Goal: Task Accomplishment & Management: Manage account settings

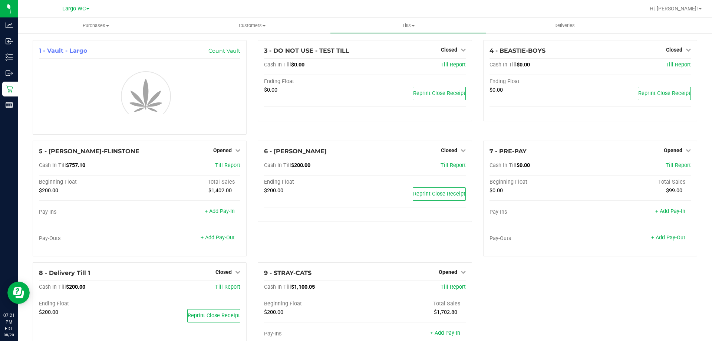
click at [62, 8] on span "Largo WC" at bounding box center [73, 9] width 23 height 7
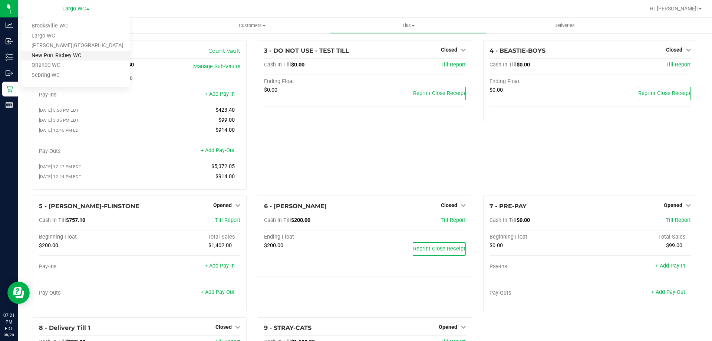
click at [67, 53] on link "New Port Richey WC" at bounding box center [75, 56] width 108 height 10
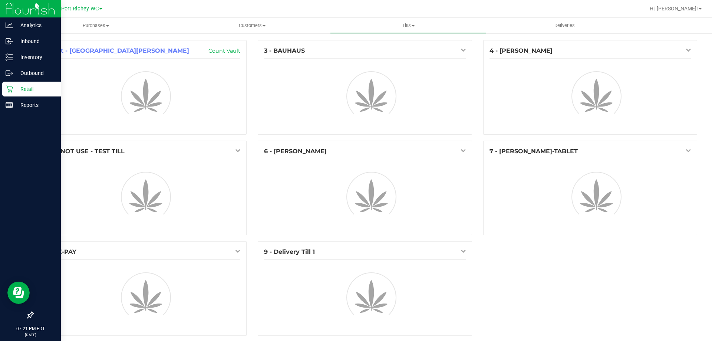
click at [13, 90] on p "Retail" at bounding box center [35, 88] width 44 height 9
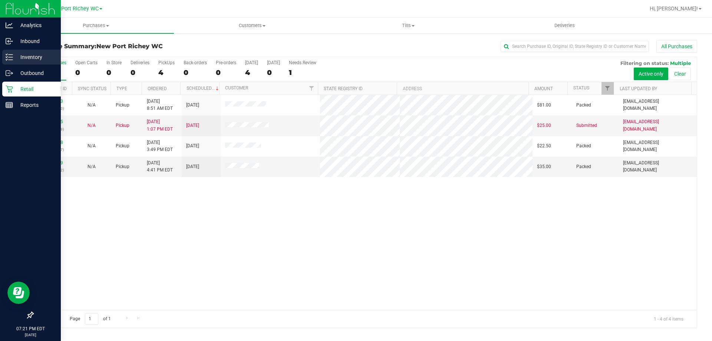
click at [17, 59] on p "Inventory" at bounding box center [35, 57] width 44 height 9
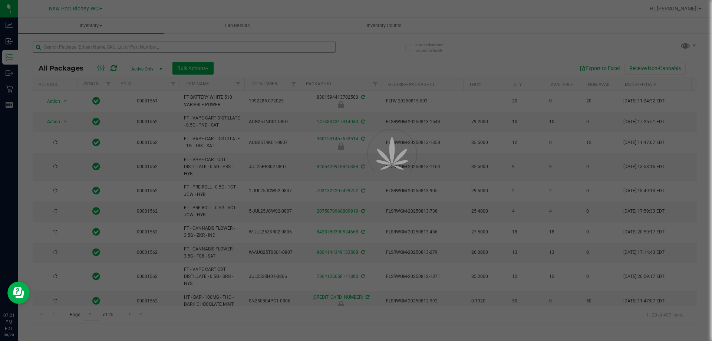
click at [93, 47] on div at bounding box center [356, 170] width 712 height 341
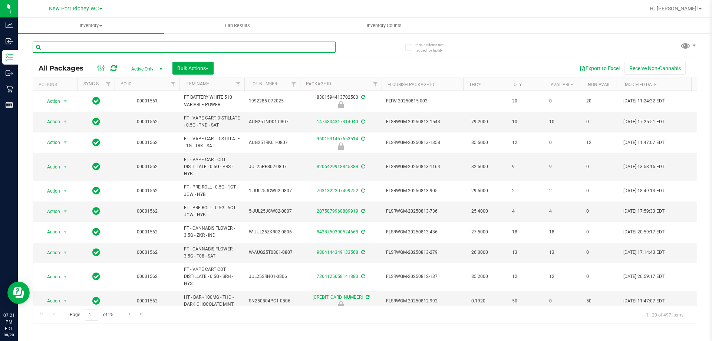
click at [93, 47] on input "text" at bounding box center [184, 47] width 303 height 11
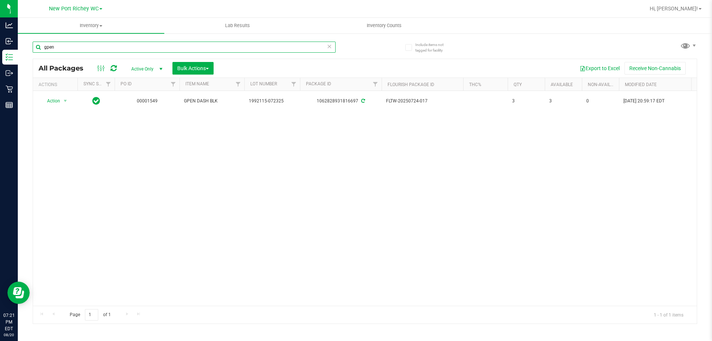
click at [93, 47] on input "gpen" at bounding box center [184, 47] width 303 height 11
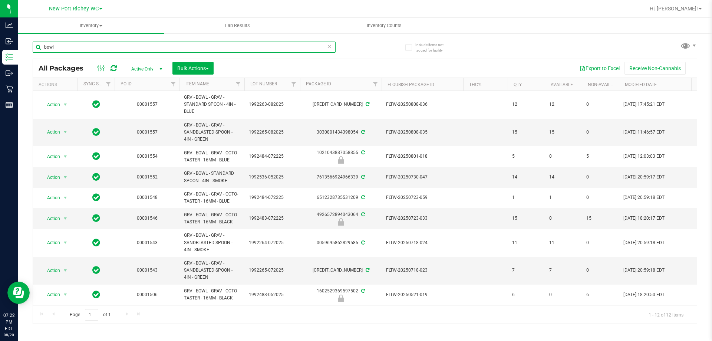
click at [94, 47] on input "bowl" at bounding box center [184, 47] width 303 height 11
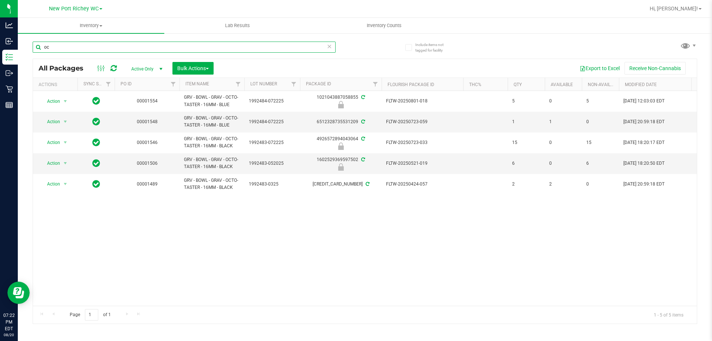
type input "o"
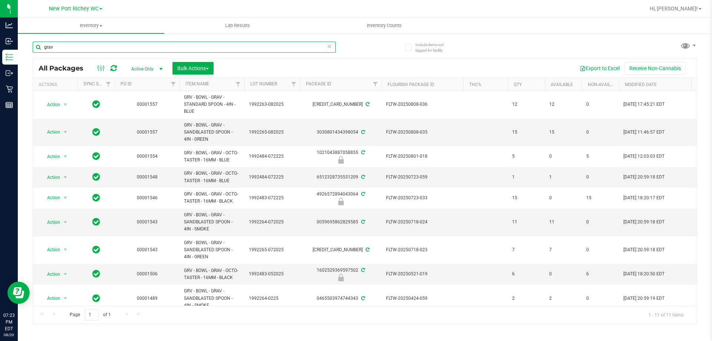
click at [138, 42] on input "grav" at bounding box center [184, 47] width 303 height 11
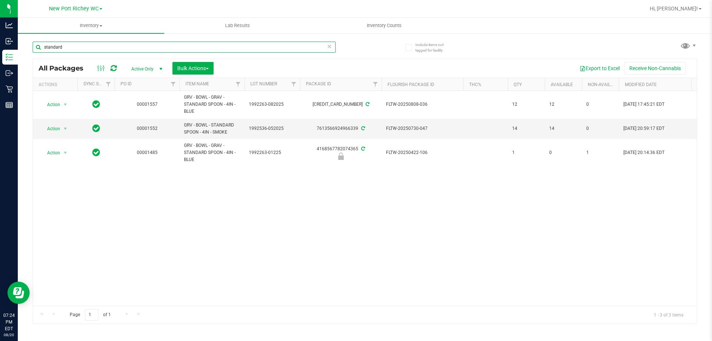
click at [142, 45] on input "standard" at bounding box center [184, 47] width 303 height 11
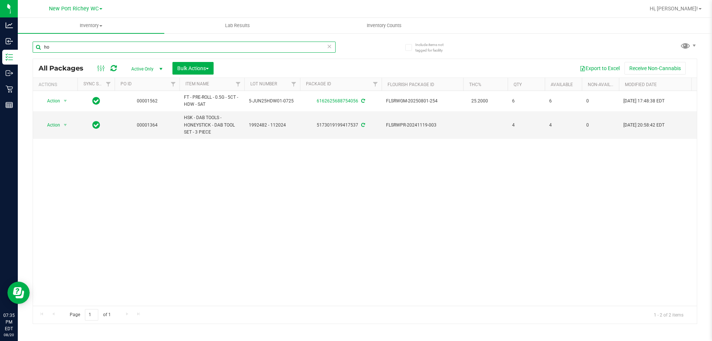
type input "h"
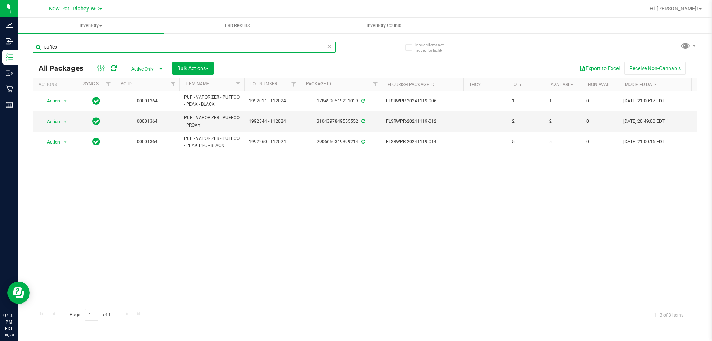
click at [82, 50] on input "puffco" at bounding box center [184, 47] width 303 height 11
type input "raw"
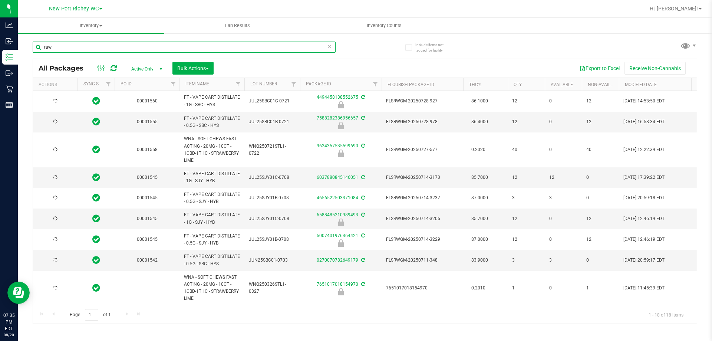
click at [105, 46] on input "raw" at bounding box center [184, 47] width 303 height 11
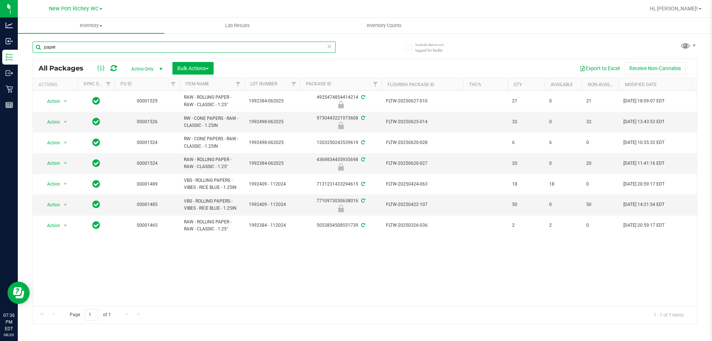
click at [135, 51] on input "paper" at bounding box center [184, 47] width 303 height 11
type input "a"
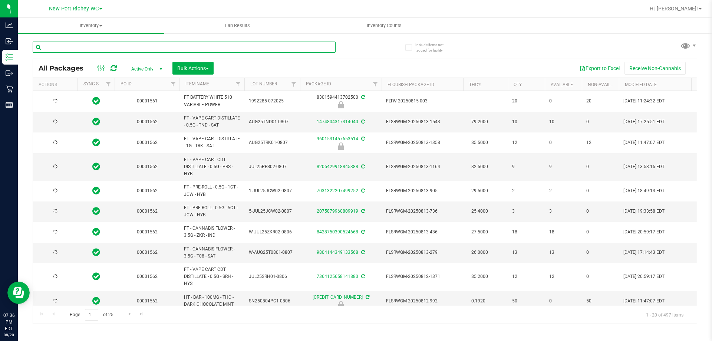
type input "2026-02-14"
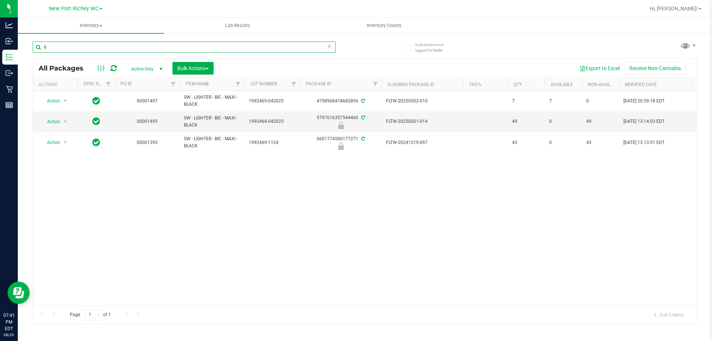
type input "l"
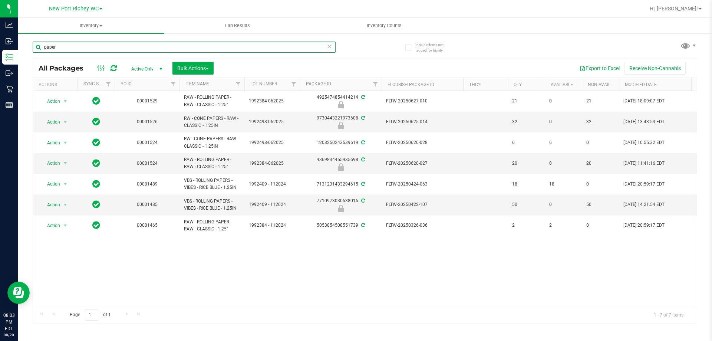
type input "paper"
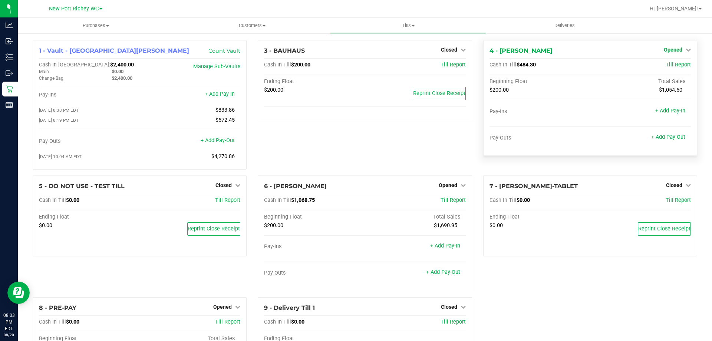
click at [674, 49] on span "Opened" at bounding box center [672, 50] width 19 height 6
click at [663, 63] on link "Close Till" at bounding box center [673, 65] width 20 height 6
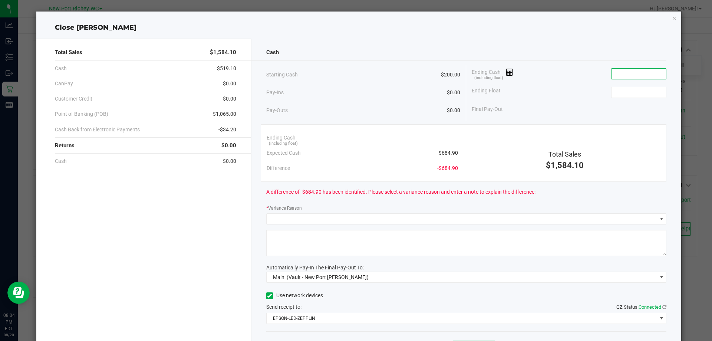
click at [626, 70] on input at bounding box center [638, 74] width 54 height 10
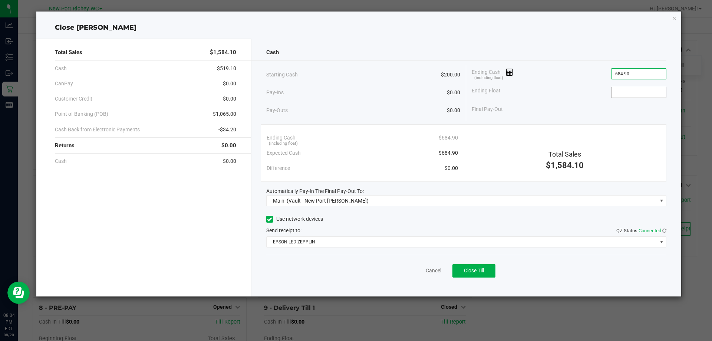
type input "$684.90"
click at [620, 96] on input at bounding box center [638, 92] width 54 height 10
type input "$200.00"
click at [560, 89] on div "Ending Float $200.00" at bounding box center [568, 92] width 195 height 19
click at [501, 225] on div "Use network devices Send receipt to: QZ Status: Connected EPSON-LED-ZEPPLIN" at bounding box center [466, 230] width 400 height 34
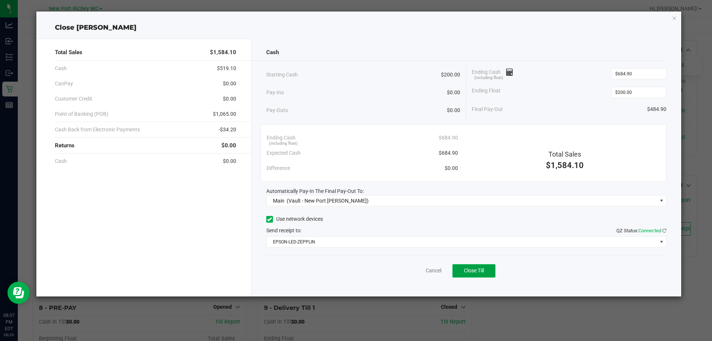
click at [483, 268] on span "Close Till" at bounding box center [474, 270] width 20 height 6
click at [414, 273] on link "Dismiss" at bounding box center [417, 270] width 18 height 8
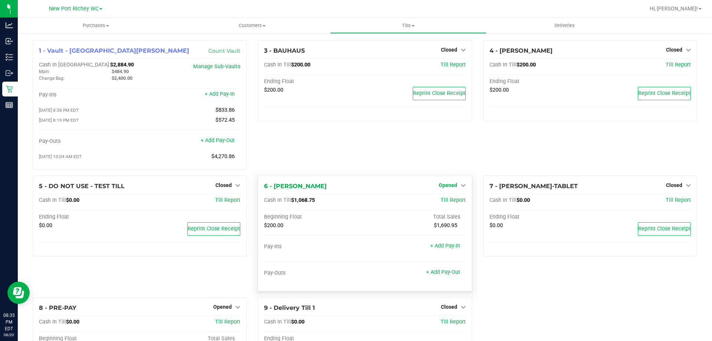
click at [445, 187] on span "Opened" at bounding box center [447, 185] width 19 height 6
click at [447, 199] on link "Close Till" at bounding box center [448, 200] width 20 height 6
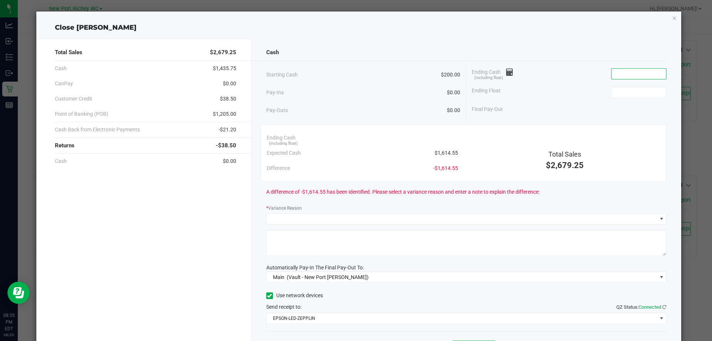
click at [618, 73] on input at bounding box center [638, 74] width 54 height 10
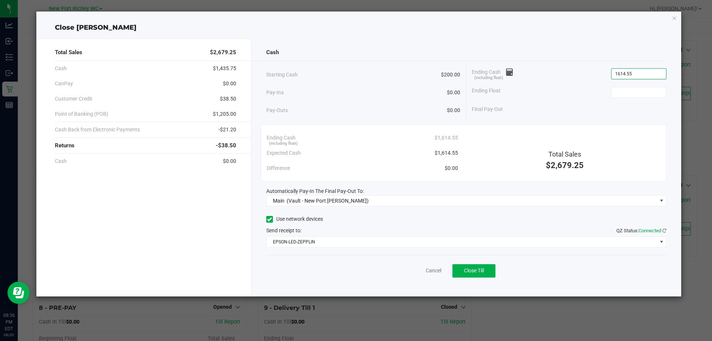
type input "$1,614.55"
type input "$200.00"
click at [546, 49] on div "Cash" at bounding box center [466, 52] width 400 height 16
click at [482, 267] on button "Close Till" at bounding box center [473, 270] width 43 height 13
click at [415, 271] on link "Dismiss" at bounding box center [417, 270] width 18 height 8
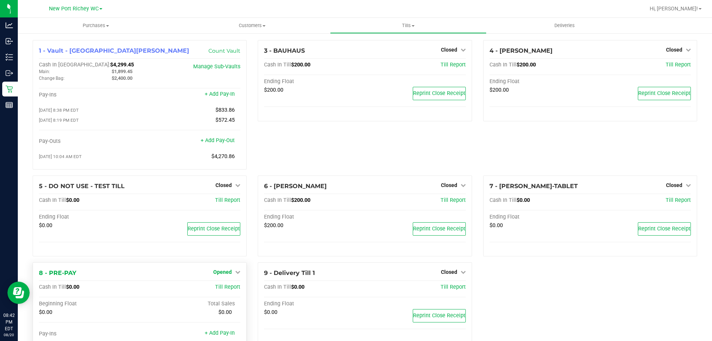
click at [217, 271] on span "Opened" at bounding box center [222, 272] width 19 height 6
click at [219, 286] on link "Close Till" at bounding box center [223, 287] width 20 height 6
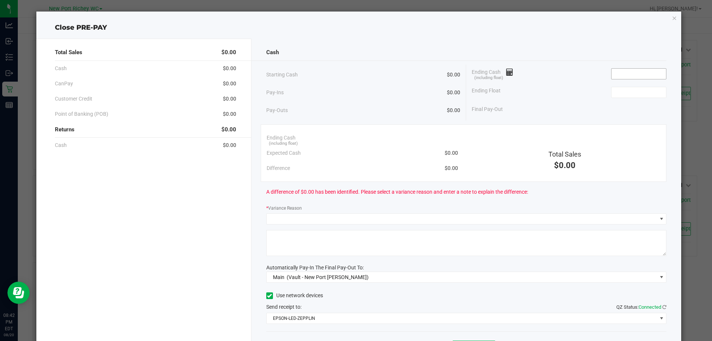
click at [645, 73] on input at bounding box center [638, 74] width 54 height 10
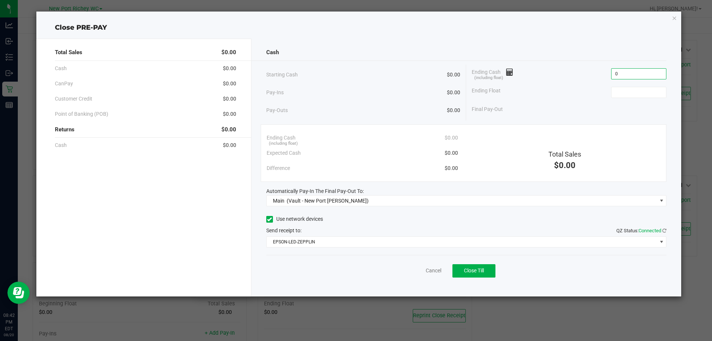
type input "$0.00"
click at [570, 52] on div "Cash" at bounding box center [466, 52] width 400 height 16
click at [487, 271] on button "Close Till" at bounding box center [473, 270] width 43 height 13
click at [417, 269] on link "Dismiss" at bounding box center [417, 270] width 18 height 8
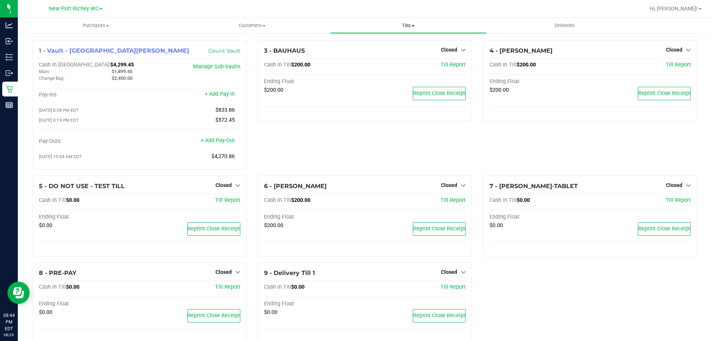
click at [402, 26] on span "Tills" at bounding box center [407, 25] width 155 height 7
click at [392, 56] on span "Reconcile e-payments" at bounding box center [367, 53] width 74 height 6
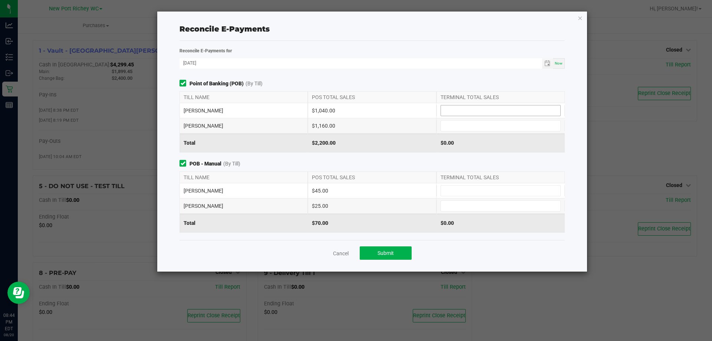
click at [465, 106] on input at bounding box center [500, 110] width 119 height 10
type input "$1,040.00"
type input "$1,160.00"
type input "$45.00"
type input "$25.00"
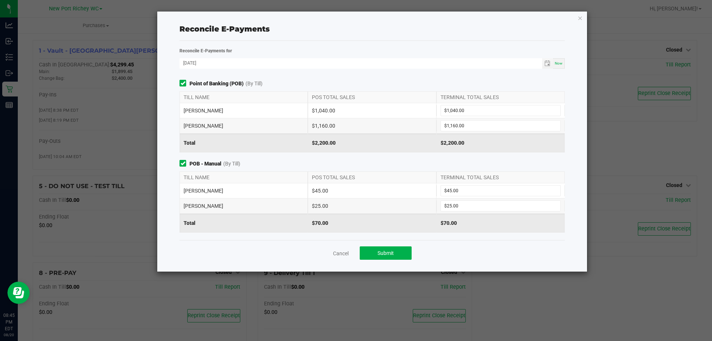
click at [166, 188] on div "Reconcile E-Payments Reconcile E-Payments for 08/20/2025 Now Point of Banking (…" at bounding box center [372, 141] width 430 height 260
click at [335, 254] on link "Cancel" at bounding box center [341, 252] width 16 height 7
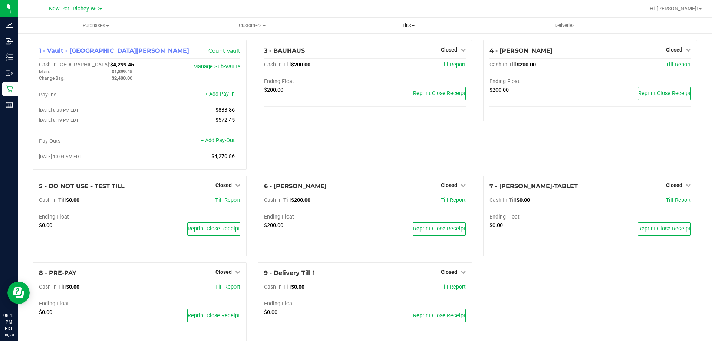
click at [411, 22] on span "Tills" at bounding box center [407, 25] width 155 height 7
click at [401, 52] on span "Reconcile e-payments" at bounding box center [367, 53] width 74 height 6
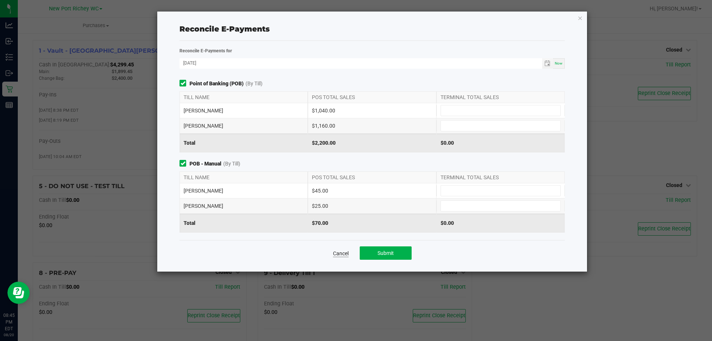
click at [338, 256] on link "Cancel" at bounding box center [341, 252] width 16 height 7
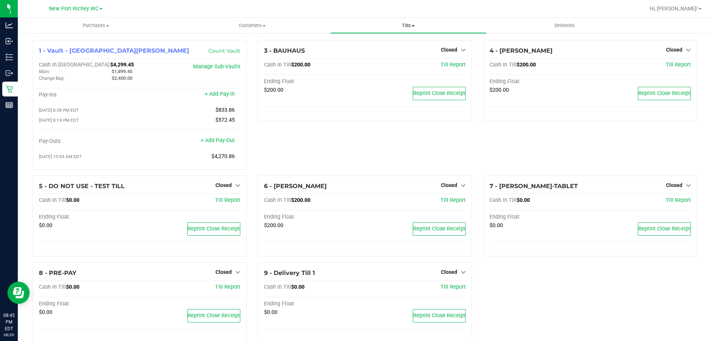
click at [397, 28] on span "Tills" at bounding box center [407, 25] width 155 height 7
click at [382, 53] on span "Reconcile e-payments" at bounding box center [367, 53] width 74 height 6
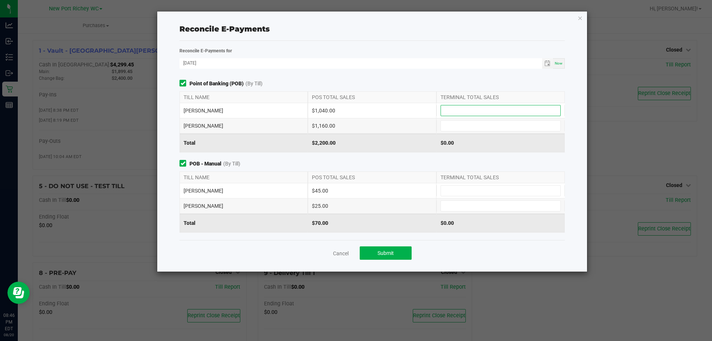
click at [443, 110] on input at bounding box center [500, 110] width 119 height 10
type input "$1,040.00"
type input "$1,160.00"
type input "$45.00"
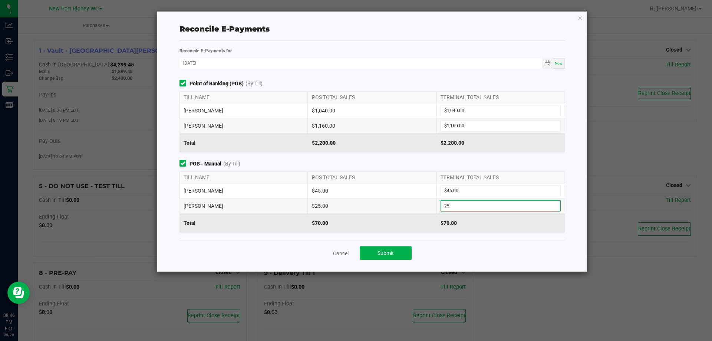
type input "$25.00"
click at [322, 165] on span "POB - Manual (By Till)" at bounding box center [371, 164] width 385 height 8
click at [390, 252] on span "Submit" at bounding box center [385, 253] width 16 height 6
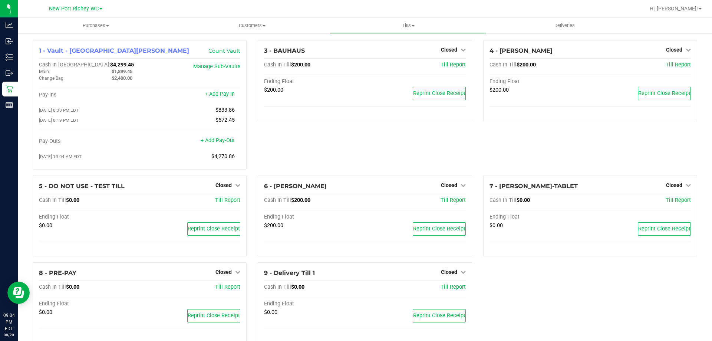
click at [351, 158] on div "3 - BAUHAUS Closed Open Till Cash In Till $200.00 Till Report Ending Float $200…" at bounding box center [364, 107] width 225 height 135
